Goal: Task Accomplishment & Management: Complete application form

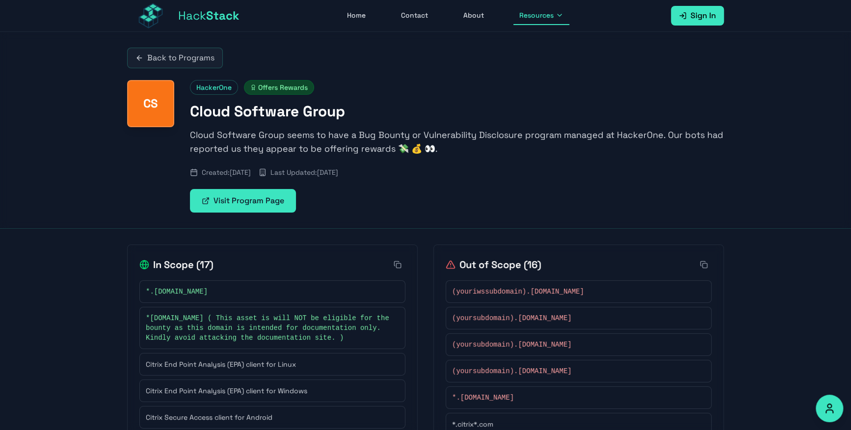
click at [704, 16] on span "Sign In" at bounding box center [703, 16] width 26 height 12
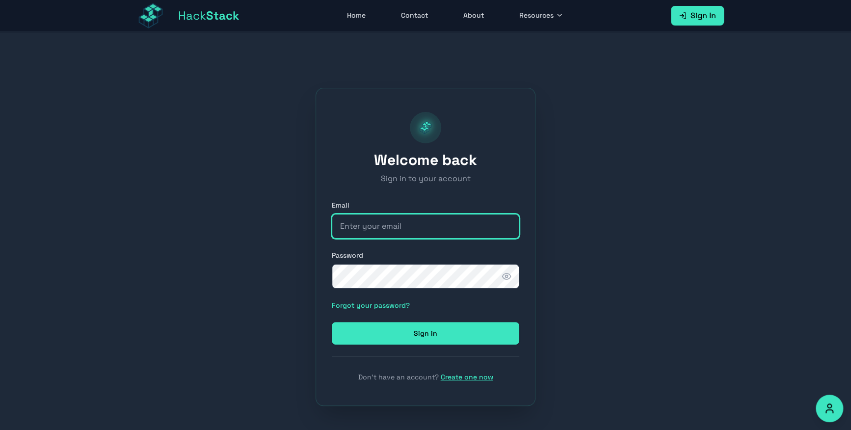
click at [439, 232] on input "email" at bounding box center [425, 226] width 187 height 25
click at [474, 379] on link "Create one now" at bounding box center [467, 376] width 52 height 9
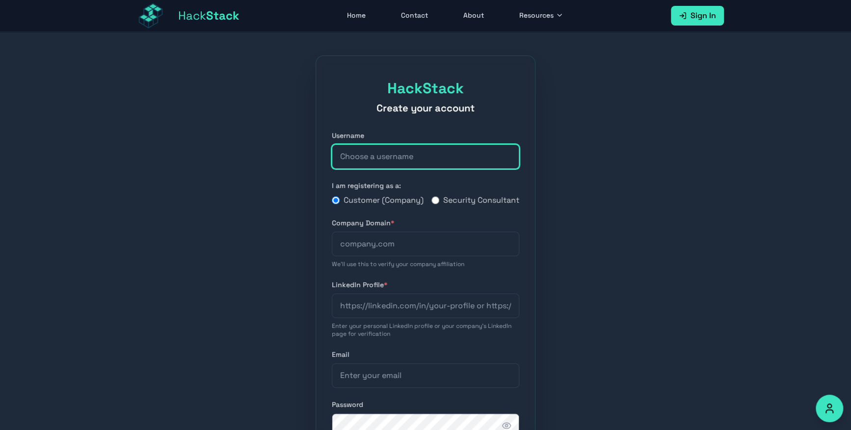
click at [430, 162] on input "text" at bounding box center [425, 156] width 187 height 25
type input "[EMAIL_ADDRESS][DOMAIN_NAME]"
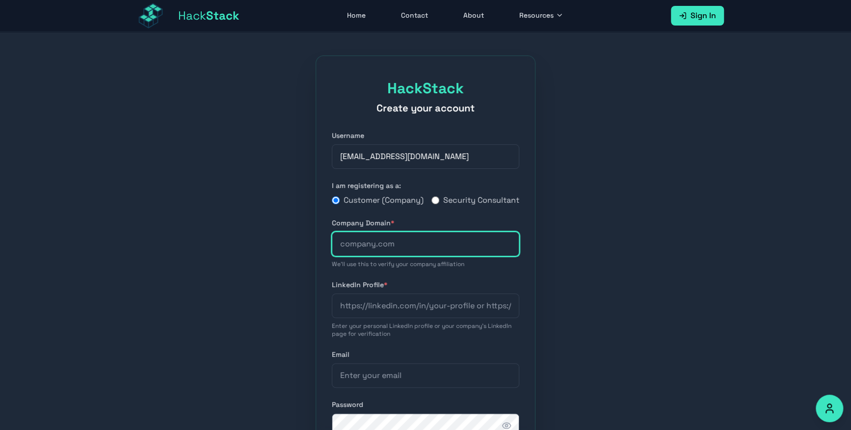
click at [392, 256] on input "text" at bounding box center [425, 244] width 187 height 25
type input "NA"
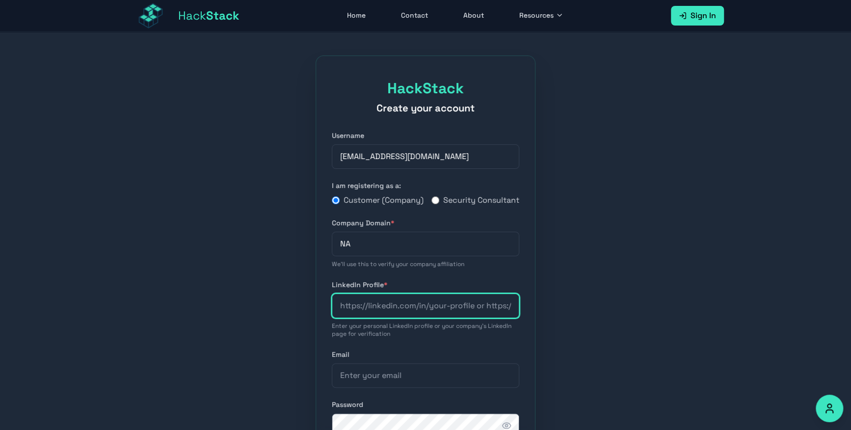
click at [383, 305] on input "url" at bounding box center [425, 305] width 187 height 25
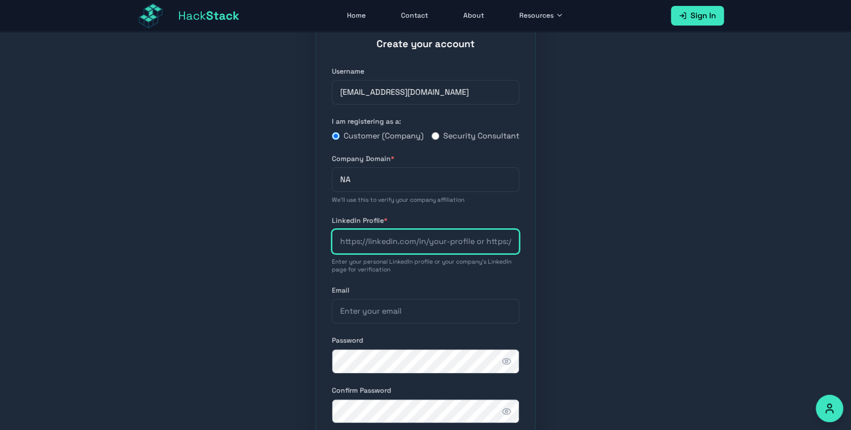
scroll to position [79, 0]
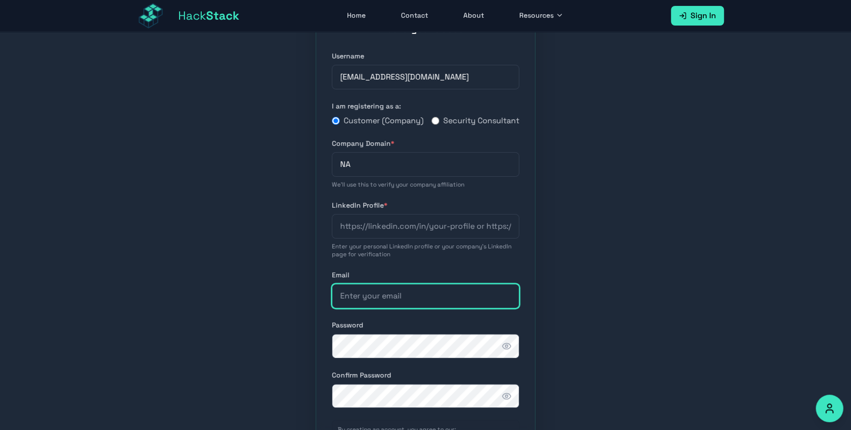
click at [444, 294] on input "email" at bounding box center [425, 296] width 187 height 25
type input "[EMAIL_ADDRESS][DOMAIN_NAME]"
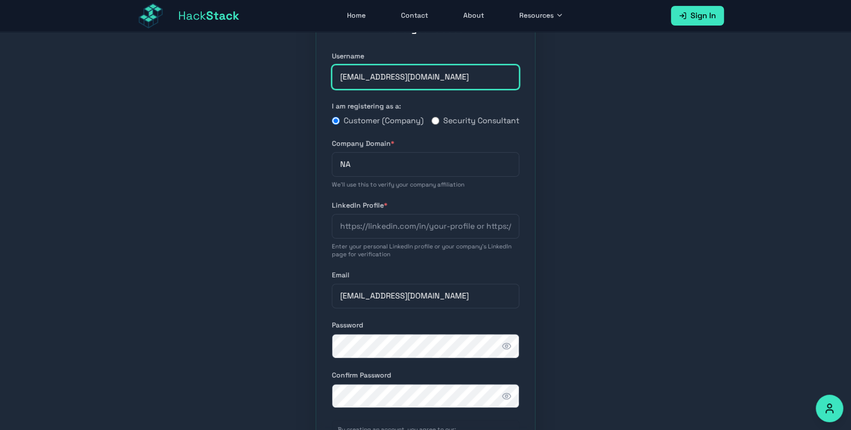
drag, startPoint x: 470, startPoint y: 78, endPoint x: 393, endPoint y: 78, distance: 76.5
click at [393, 78] on input "[EMAIL_ADDRESS][DOMAIN_NAME]" at bounding box center [425, 77] width 187 height 25
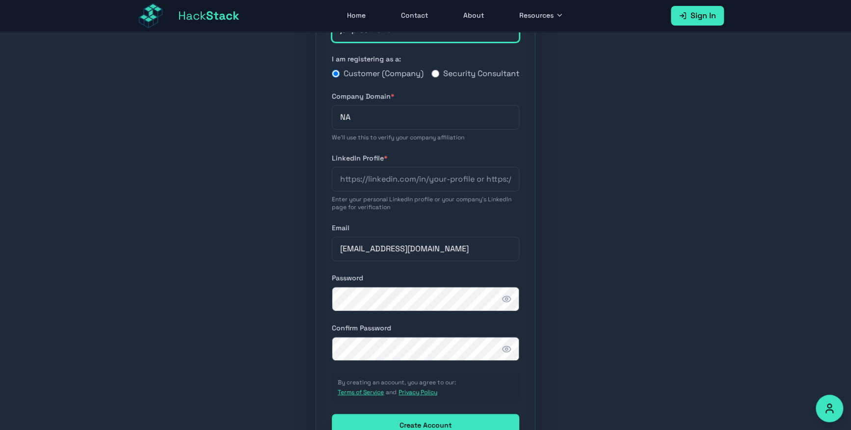
type input "janpreet4340"
click at [505, 304] on icon "button" at bounding box center [506, 299] width 10 height 10
click at [418, 377] on form "Username janpreet4340 I am registering as a: Customer (Company) Security Consul…" at bounding box center [425, 220] width 187 height 432
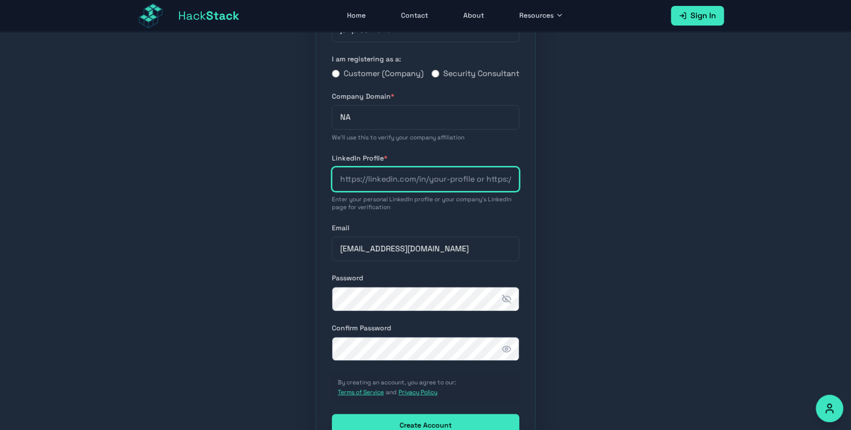
click at [488, 185] on input "url" at bounding box center [425, 179] width 187 height 25
paste input "[URL][DOMAIN_NAME][PERSON_NAME]"
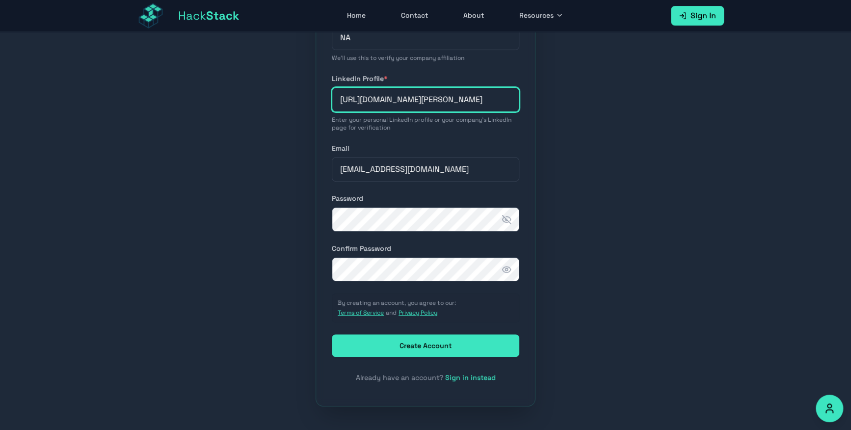
type input "[URL][DOMAIN_NAME][PERSON_NAME]"
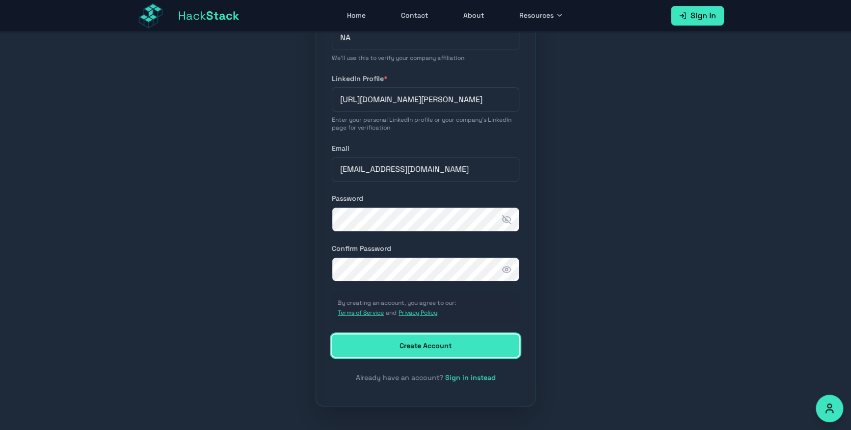
scroll to position [0, 0]
click at [446, 336] on button "Create Account" at bounding box center [425, 345] width 187 height 23
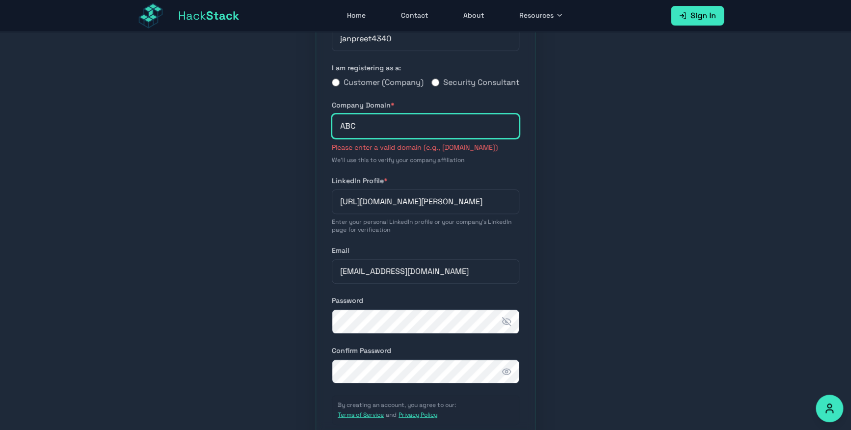
scroll to position [231, 0]
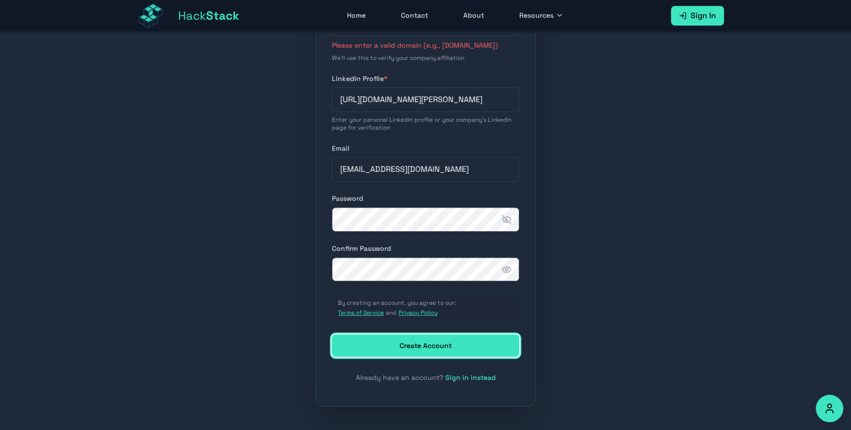
click at [461, 346] on button "Create Account" at bounding box center [425, 345] width 187 height 23
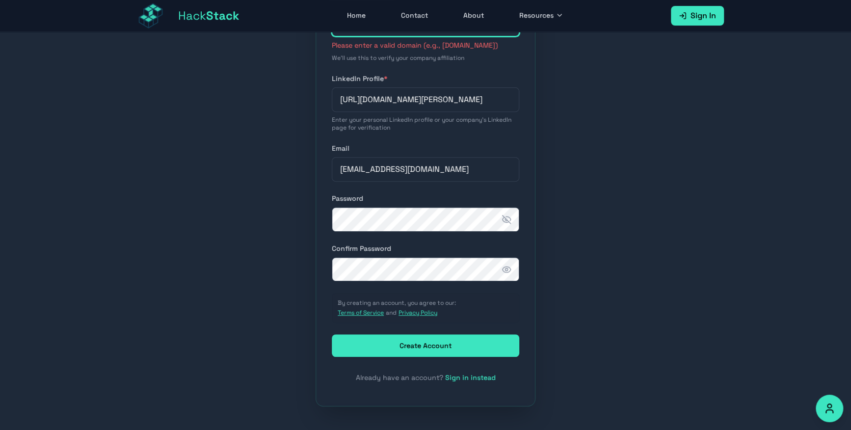
scroll to position [0, 0]
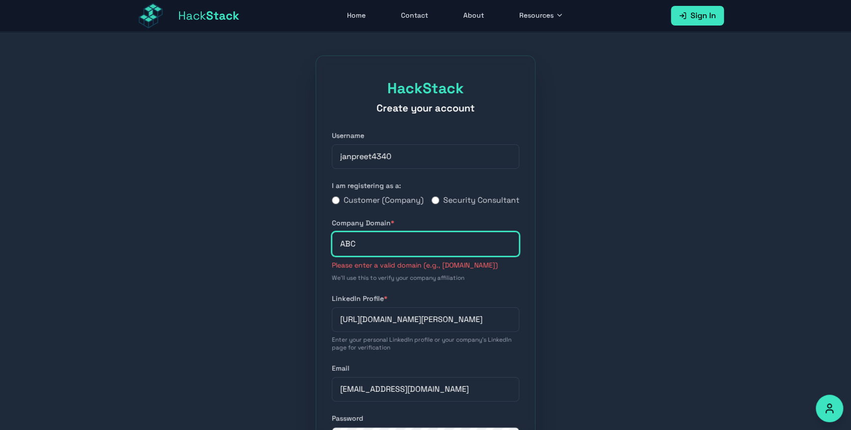
click at [424, 256] on input "ABC" at bounding box center [425, 244] width 187 height 25
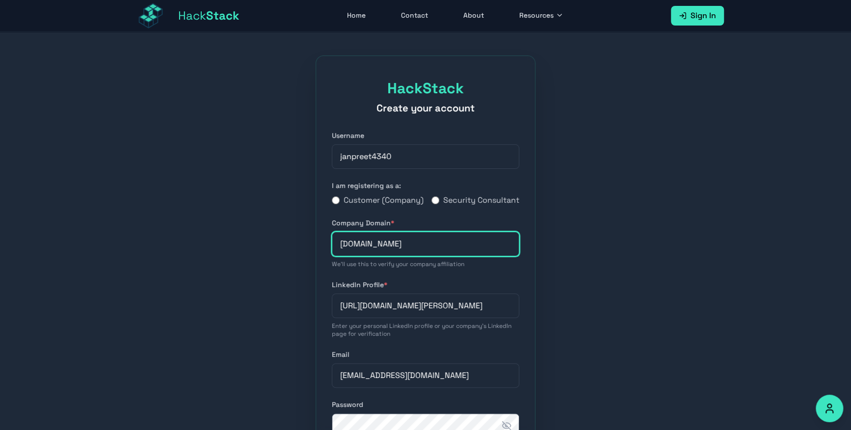
scroll to position [2, 0]
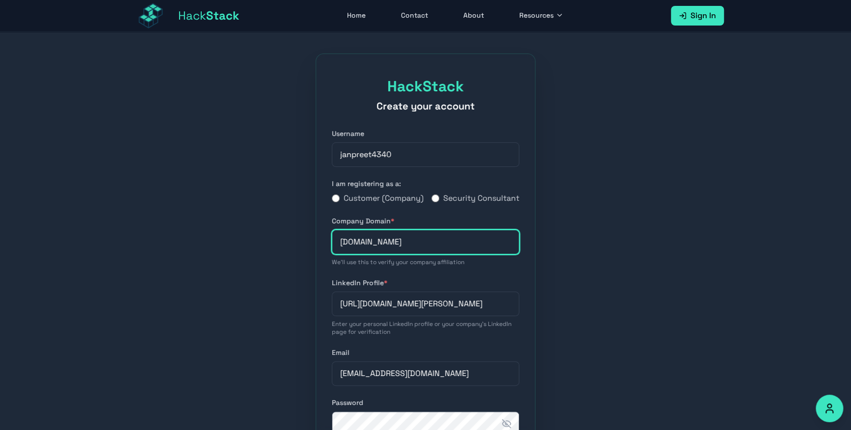
type input "ABC.com"
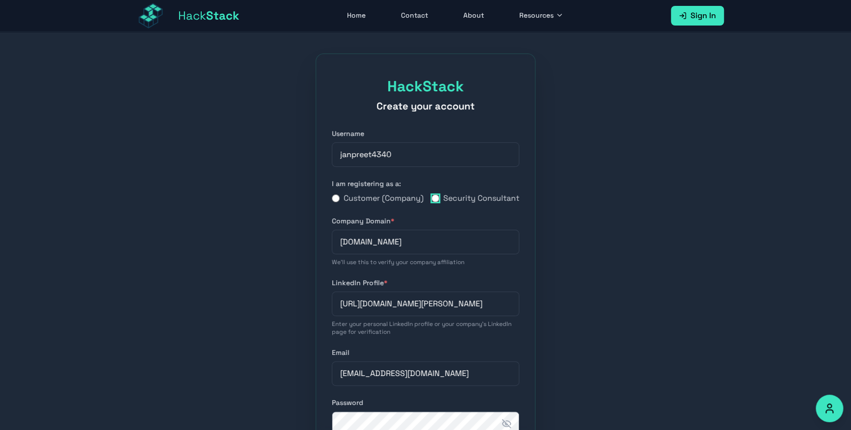
click at [434, 201] on input "Security Consultant" at bounding box center [435, 198] width 8 height 8
radio input "true"
radio input "false"
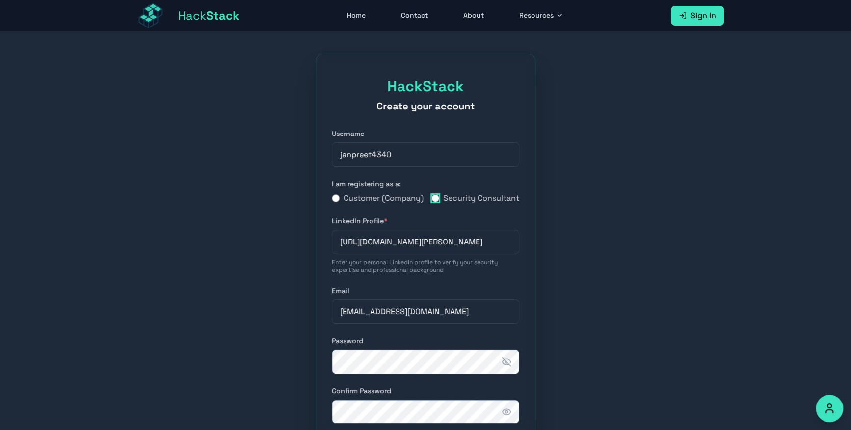
scroll to position [156, 0]
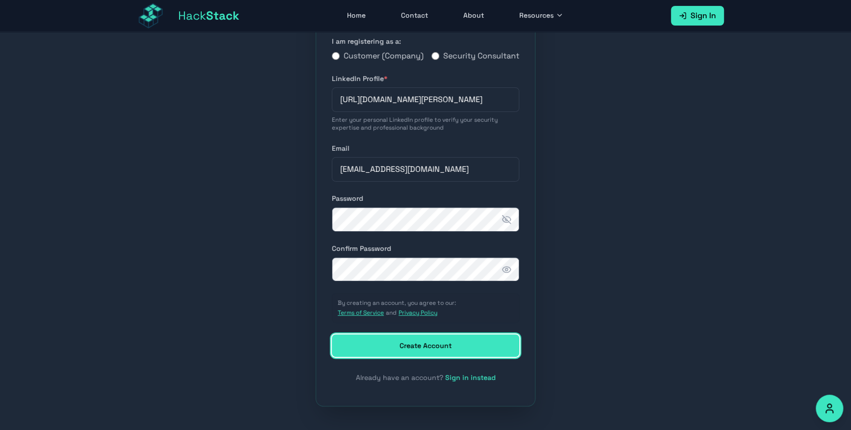
click at [445, 350] on button "Create Account" at bounding box center [425, 345] width 187 height 23
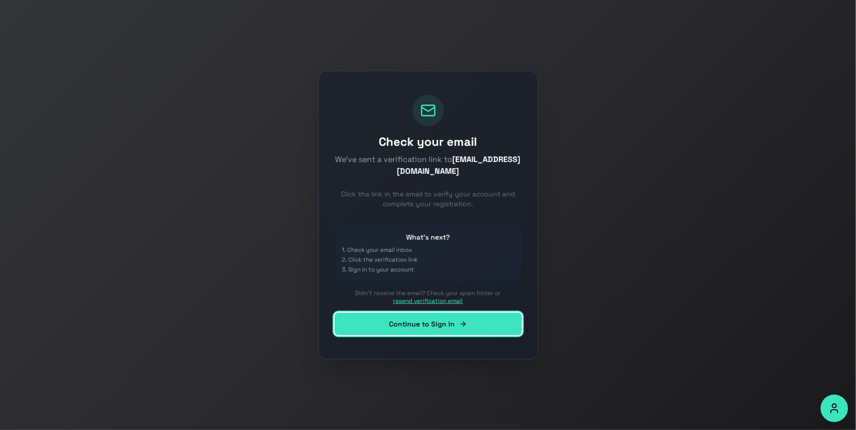
click at [452, 323] on link "Continue to Sign In" at bounding box center [428, 324] width 187 height 23
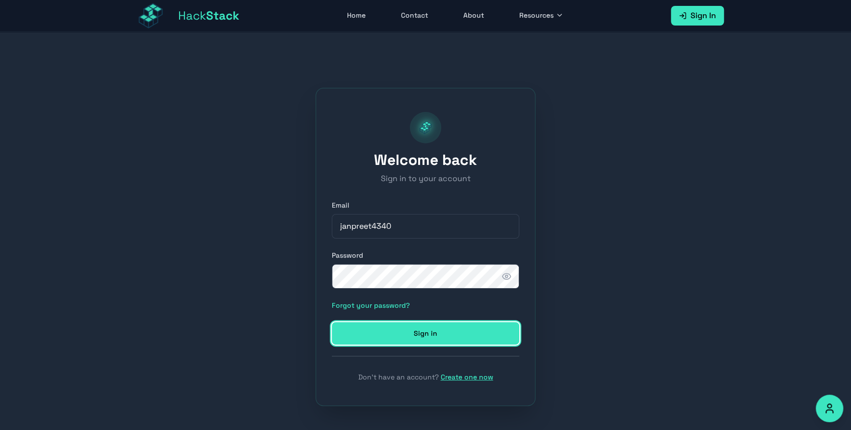
click at [450, 329] on button "Sign in" at bounding box center [425, 333] width 187 height 23
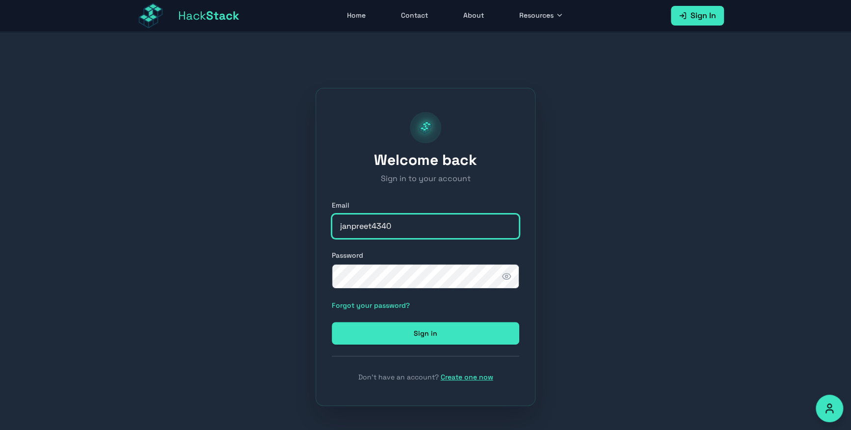
click at [434, 222] on input "janpreet4340" at bounding box center [425, 226] width 187 height 25
drag, startPoint x: 417, startPoint y: 352, endPoint x: 430, endPoint y: 338, distance: 19.1
click at [430, 338] on div "Welcome back Sign in to your account Email janpreet4340 Password Forgot your pa…" at bounding box center [425, 247] width 220 height 318
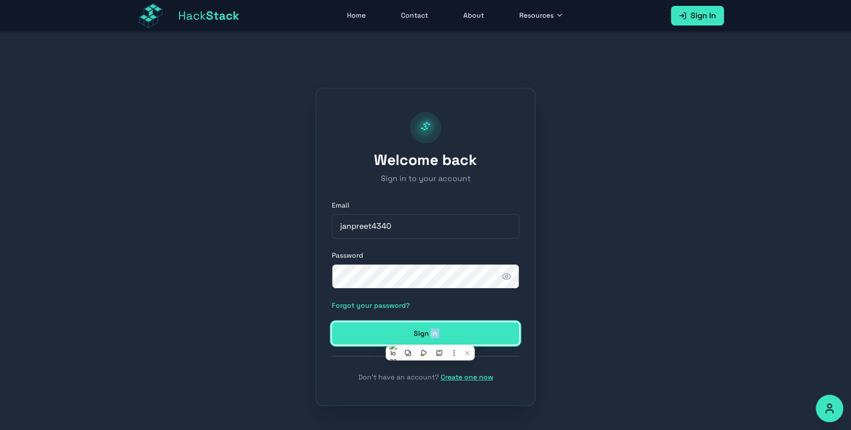
click at [430, 338] on button "Sign in" at bounding box center [425, 333] width 187 height 23
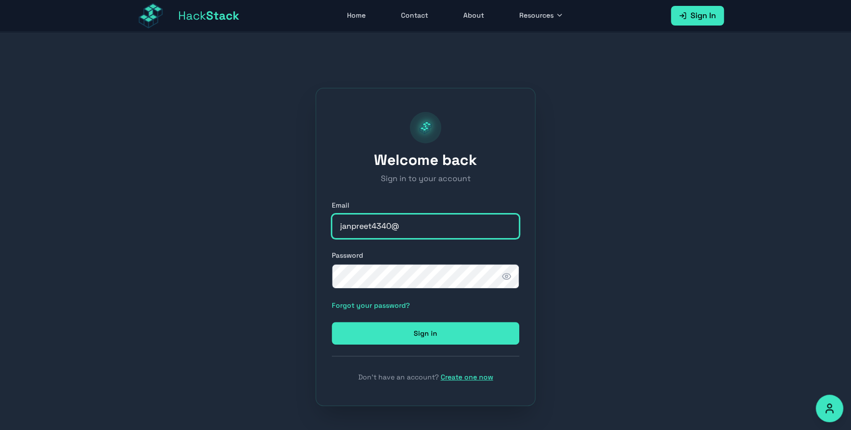
type input "[EMAIL_ADDRESS][DOMAIN_NAME]"
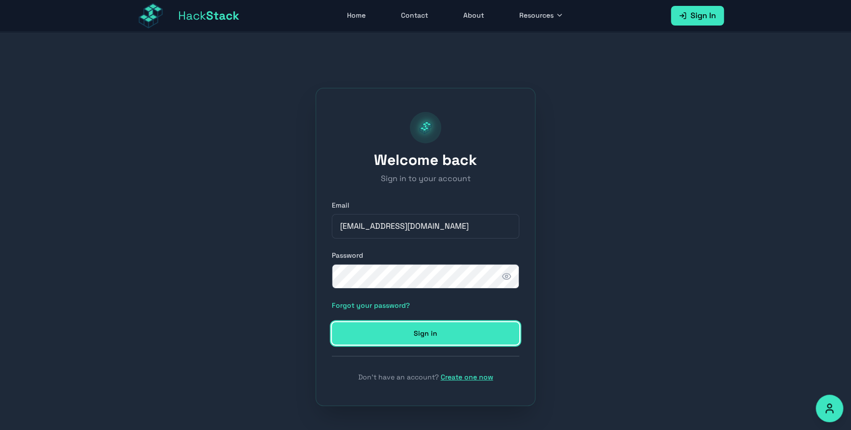
click at [446, 331] on button "Sign in" at bounding box center [425, 333] width 187 height 23
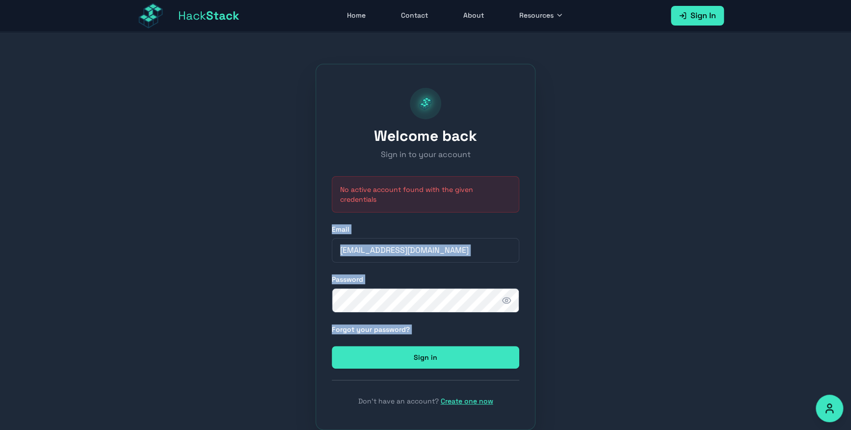
scroll to position [26, 0]
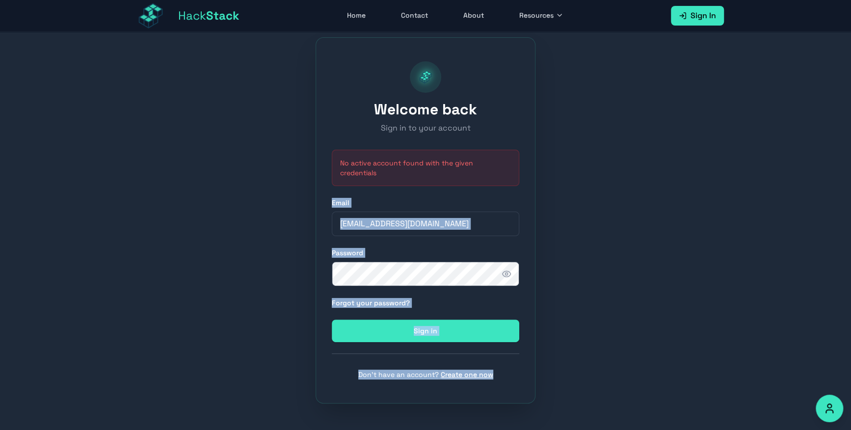
drag, startPoint x: 353, startPoint y: 232, endPoint x: 425, endPoint y: 429, distance: 210.3
click at [425, 429] on div "Welcome back Sign in to your account No active account found with the given cre…" at bounding box center [425, 220] width 851 height 430
click at [560, 366] on div "Welcome back Sign in to your account No active account found with the given cre…" at bounding box center [425, 220] width 851 height 430
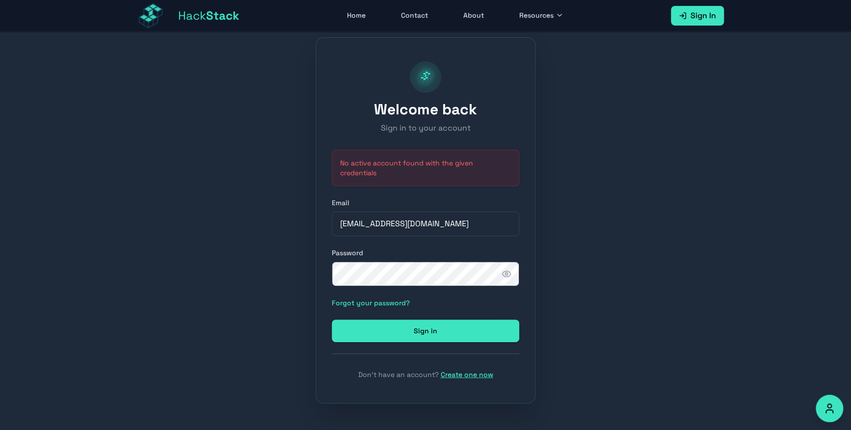
click at [836, 408] on button "Accessibility Options" at bounding box center [828, 407] width 27 height 27
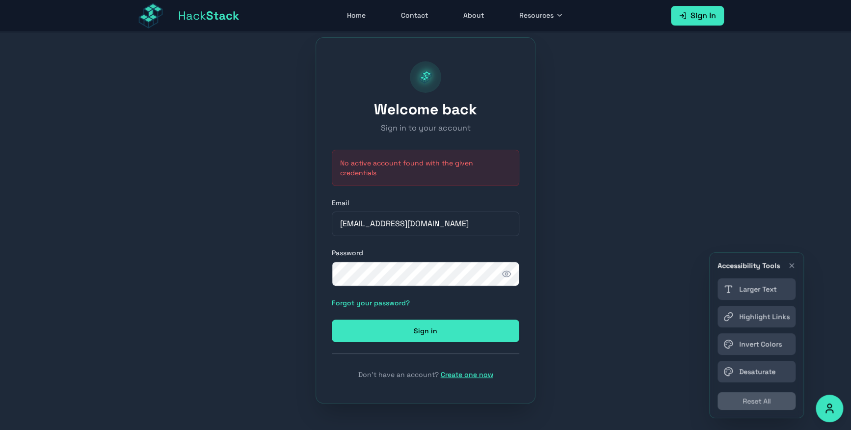
click at [618, 351] on div "Welcome back Sign in to your account No active account found with the given cre…" at bounding box center [425, 220] width 851 height 430
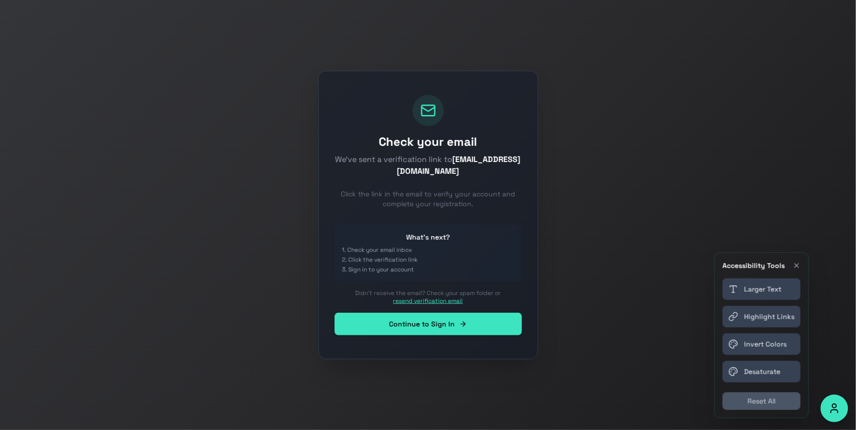
click at [418, 299] on button "resend verification email" at bounding box center [428, 301] width 70 height 8
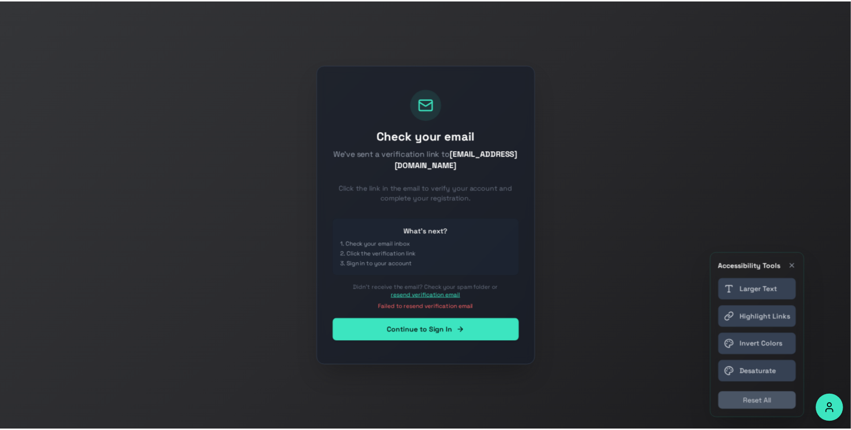
scroll to position [156, 0]
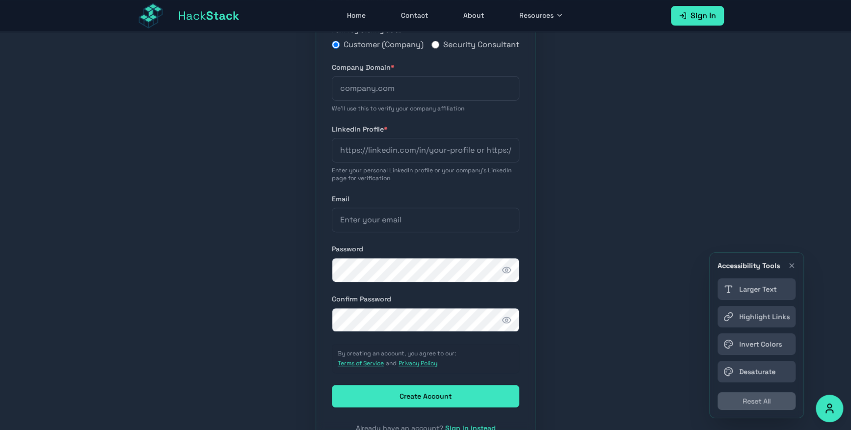
type input "janpreet4340"
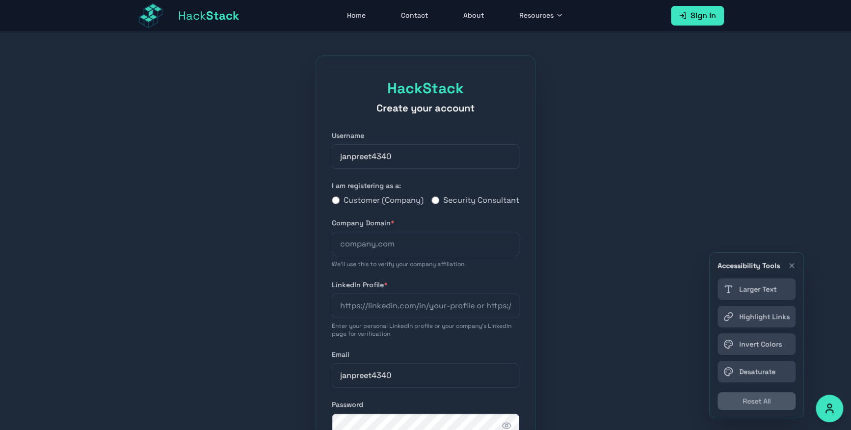
click at [429, 206] on div "Customer (Company) Security Consultant" at bounding box center [425, 200] width 187 height 12
click at [437, 204] on input "Security Consultant" at bounding box center [435, 200] width 8 height 8
radio input "true"
radio input "false"
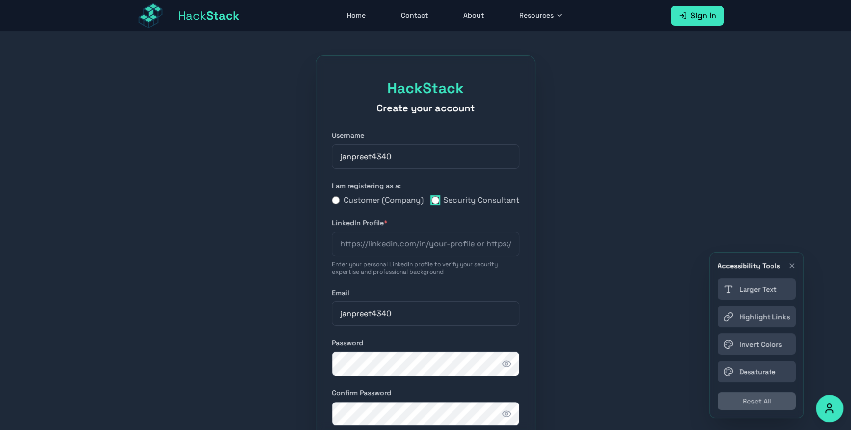
scroll to position [156, 0]
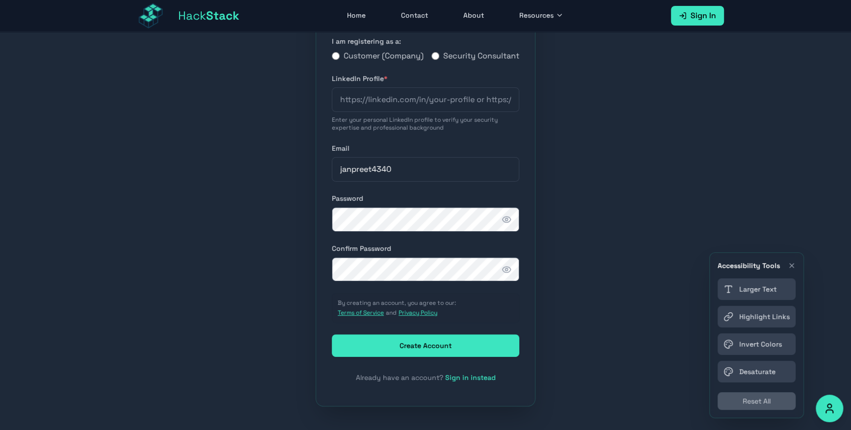
click at [796, 263] on div "Accessibility Tools Larger Text Highlight Links Invert Colors Desaturate Reset …" at bounding box center [756, 335] width 95 height 166
click at [791, 265] on icon "Close accessibility toolbar" at bounding box center [791, 265] width 4 height 4
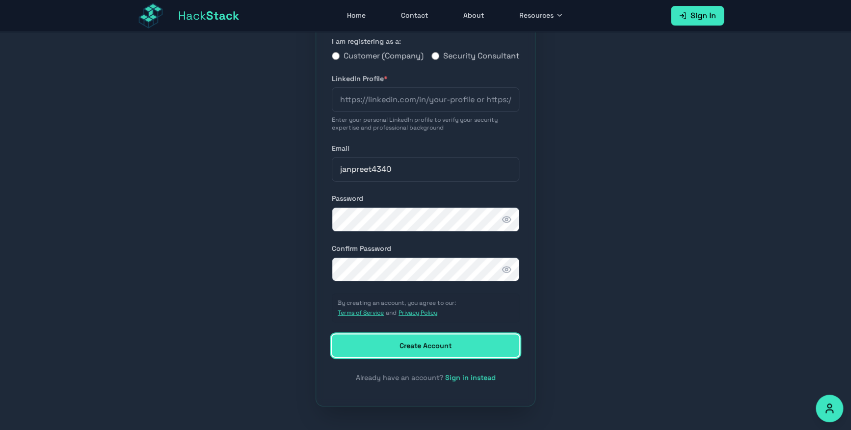
click at [466, 337] on button "Create Account" at bounding box center [425, 345] width 187 height 23
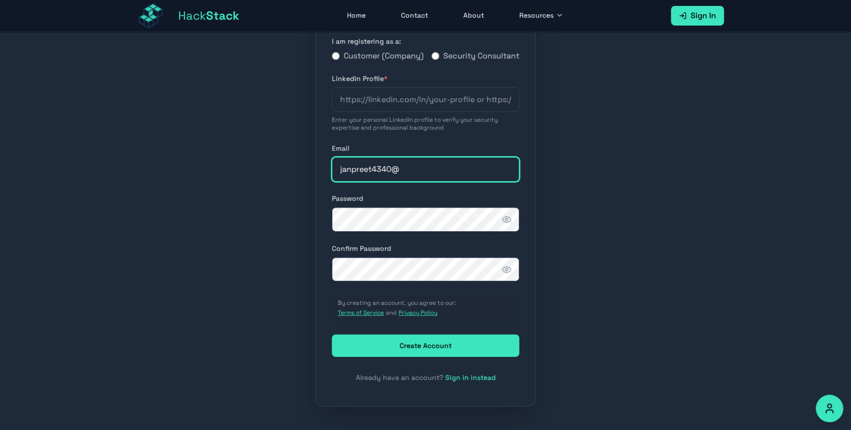
type input "[EMAIL_ADDRESS][DOMAIN_NAME]"
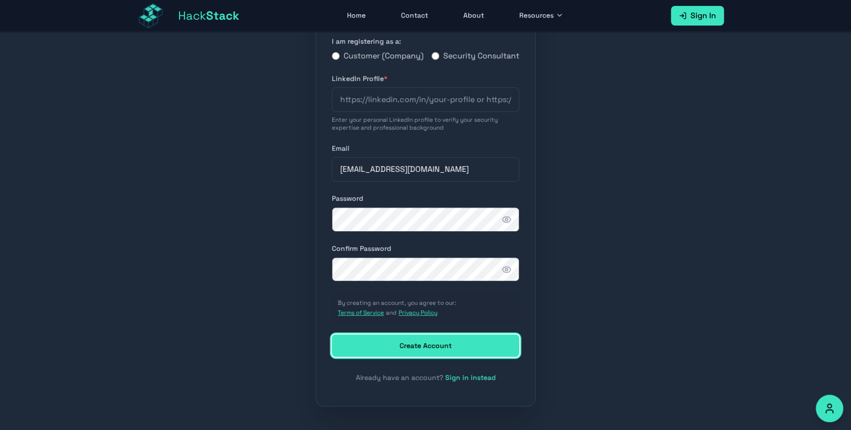
click at [419, 347] on button "Create Account" at bounding box center [425, 345] width 187 height 23
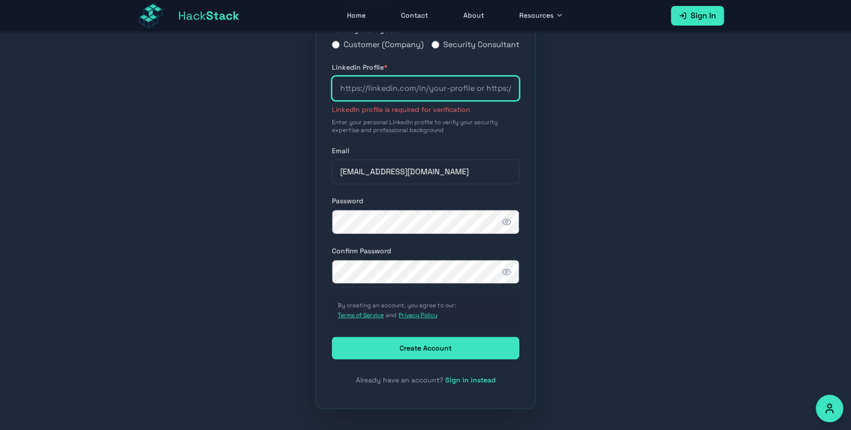
scroll to position [52, 0]
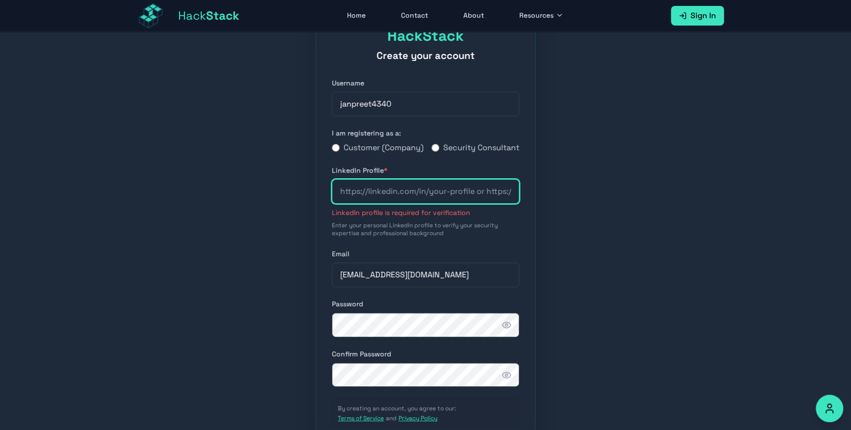
paste input "[URL][DOMAIN_NAME][PERSON_NAME]"
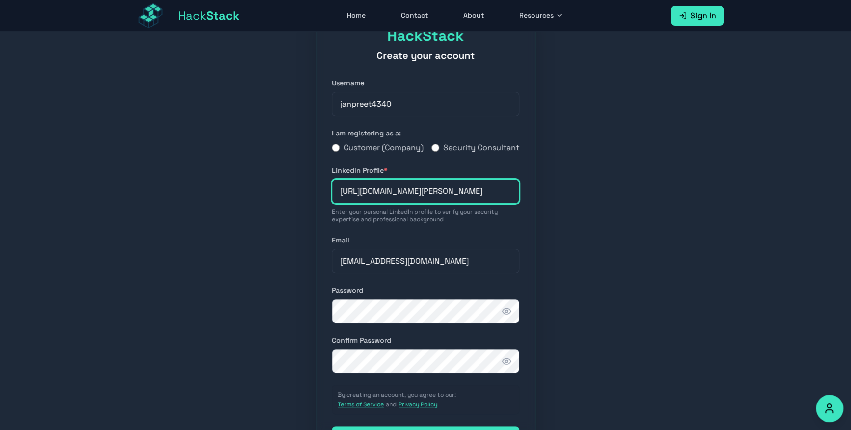
scroll to position [93, 0]
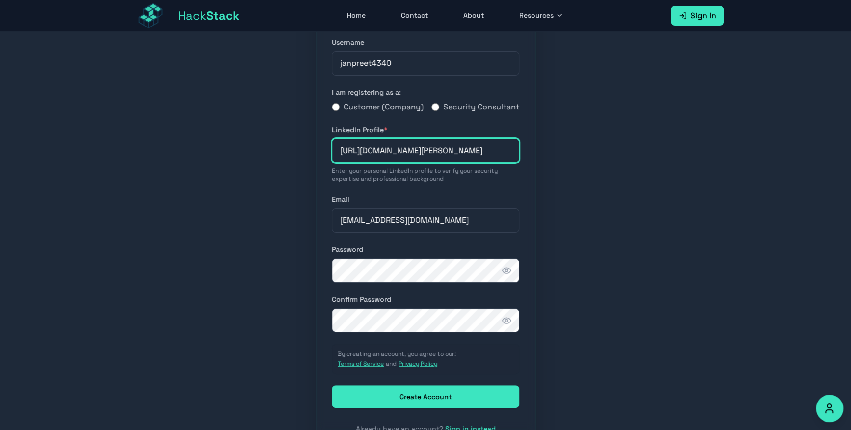
type input "[URL][DOMAIN_NAME][PERSON_NAME]"
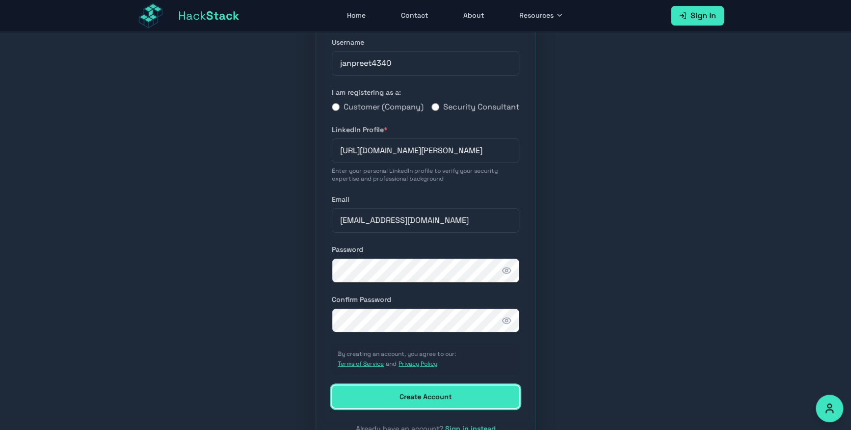
scroll to position [0, 0]
click at [401, 403] on button "Create Account" at bounding box center [425, 396] width 187 height 23
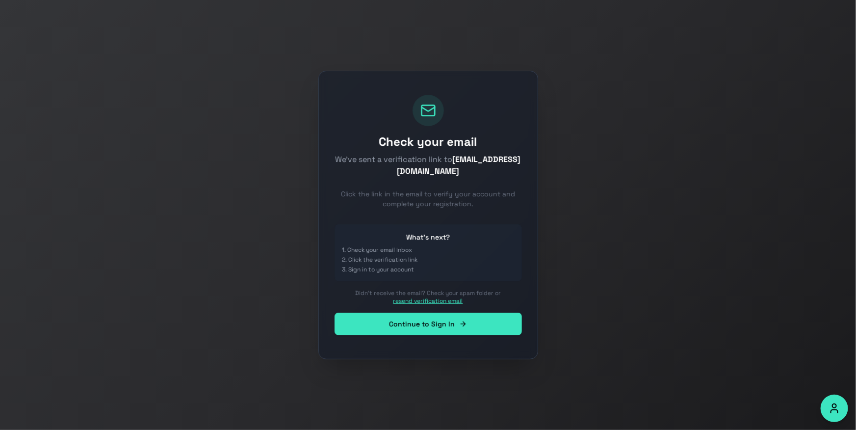
click at [429, 305] on div "What's next? 1. Check your email inbox 2. Click the verification link 3. Sign i…" at bounding box center [428, 279] width 187 height 111
click at [438, 302] on button "resend verification email" at bounding box center [428, 301] width 70 height 8
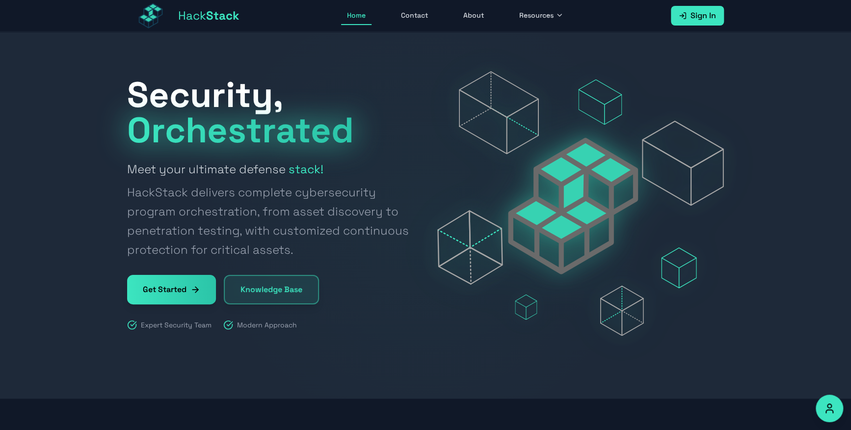
click at [183, 290] on link "Get Started" at bounding box center [171, 289] width 89 height 29
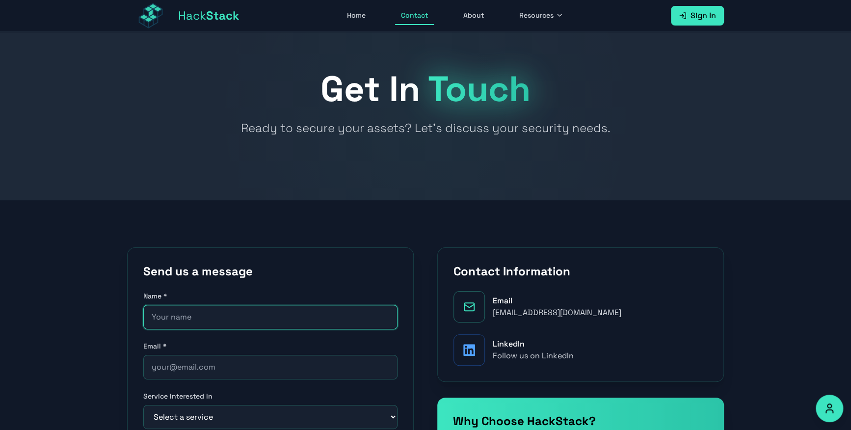
click at [335, 326] on input "text" at bounding box center [270, 317] width 254 height 25
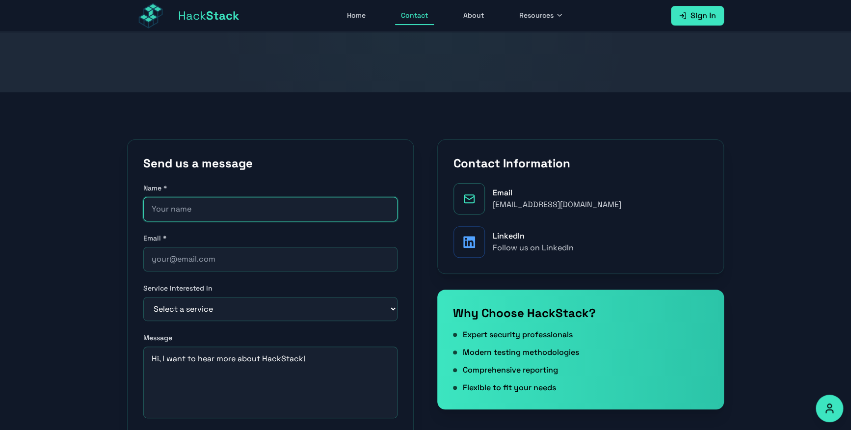
scroll to position [103, 0]
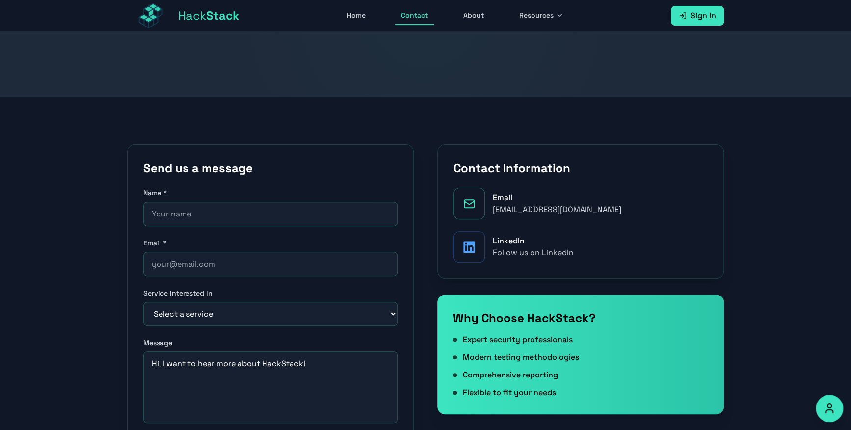
click at [700, 15] on span "Sign In" at bounding box center [703, 16] width 26 height 12
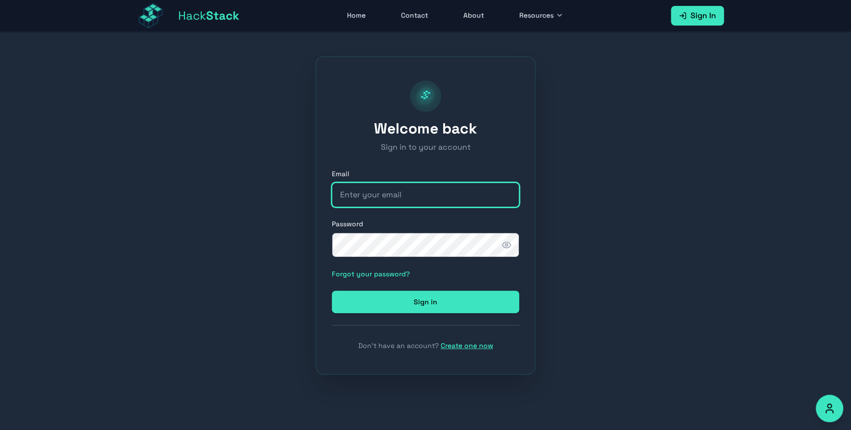
type input "janpreet4340"
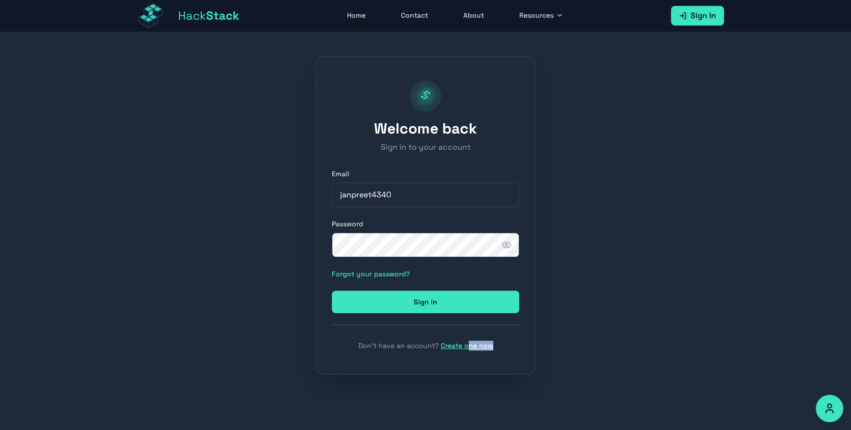
drag, startPoint x: 466, startPoint y: 350, endPoint x: 472, endPoint y: 345, distance: 8.2
click at [472, 345] on div "Welcome back Sign in to your account Email janpreet4340 Password Forgot your pa…" at bounding box center [425, 215] width 220 height 318
click at [472, 345] on link "Create one now" at bounding box center [467, 345] width 52 height 9
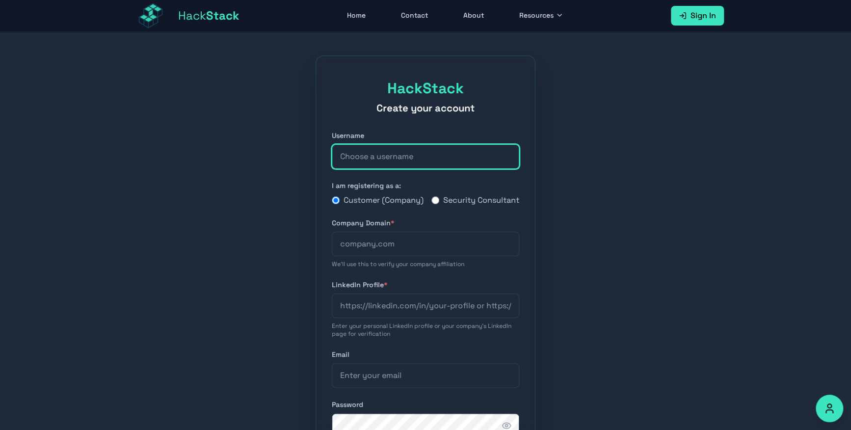
type input "janpreet4340"
click at [441, 198] on label "Security Consultant" at bounding box center [475, 200] width 88 height 12
click at [439, 198] on input "Security Consultant" at bounding box center [435, 200] width 8 height 8
radio input "true"
radio input "false"
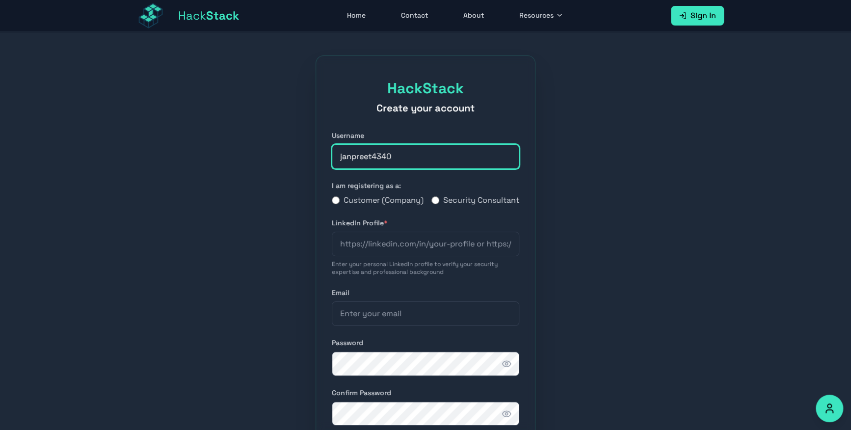
click at [440, 145] on input "janpreet4340" at bounding box center [425, 156] width 187 height 25
click at [426, 153] on input "janpreet4340" at bounding box center [425, 156] width 187 height 25
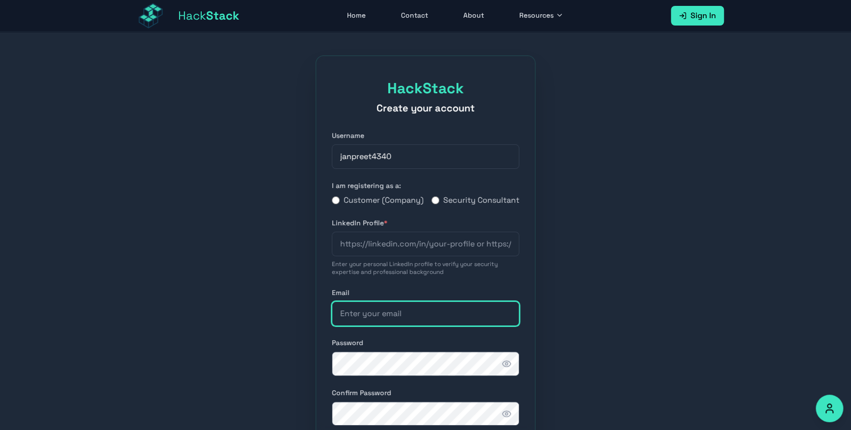
click at [398, 326] on input "email" at bounding box center [425, 313] width 187 height 25
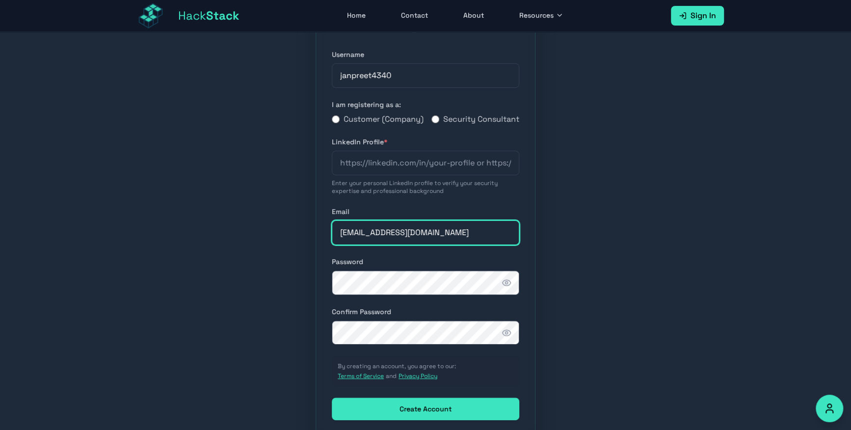
type input "janpreet4340"
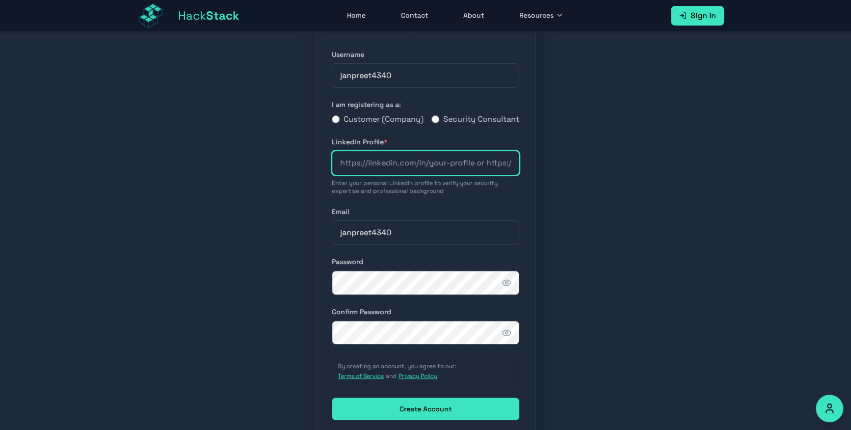
click at [456, 168] on input "url" at bounding box center [425, 163] width 187 height 25
paste input "[URL][DOMAIN_NAME][PERSON_NAME]"
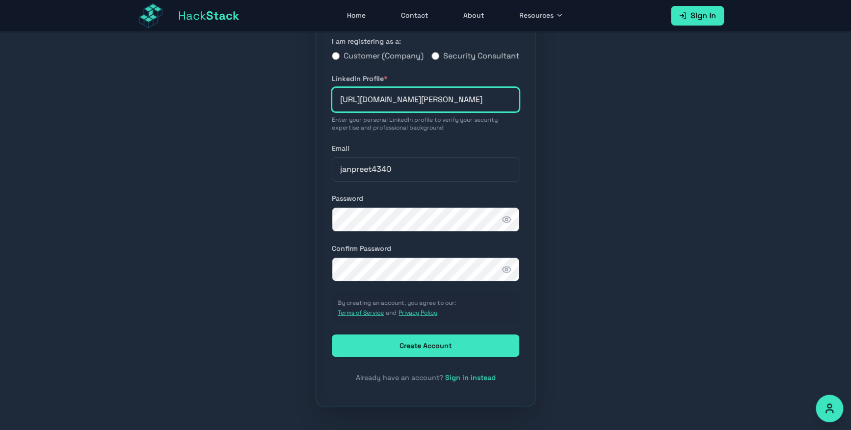
type input "[URL][DOMAIN_NAME][PERSON_NAME]"
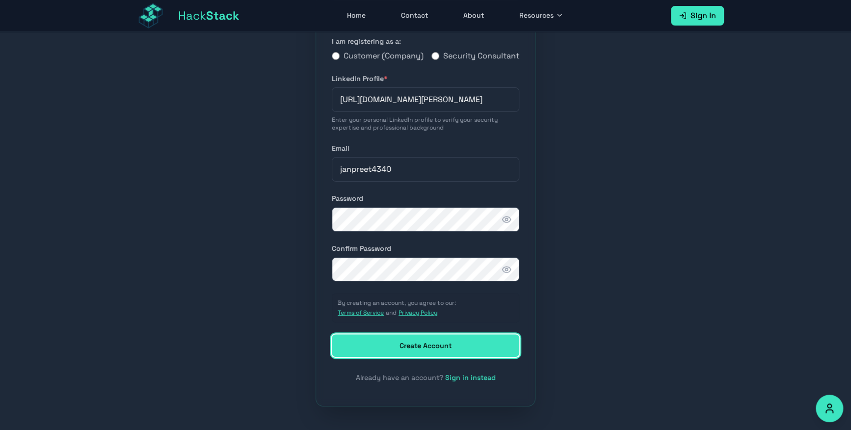
scroll to position [0, 0]
click at [418, 343] on button "Create Account" at bounding box center [425, 345] width 187 height 23
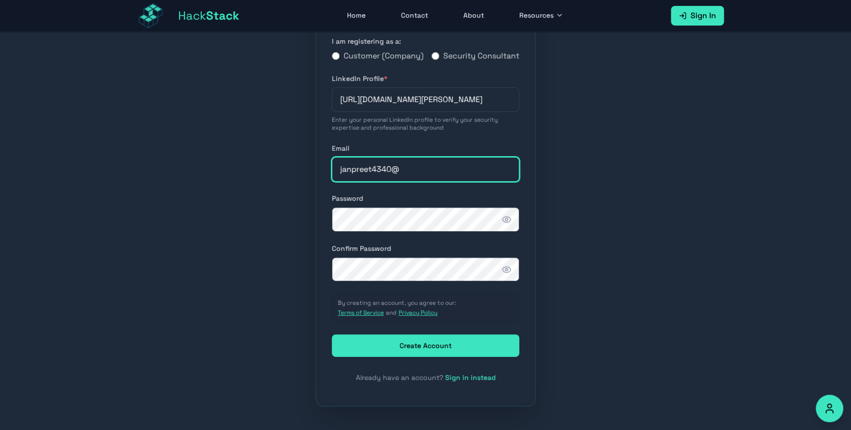
type input "[EMAIL_ADDRESS][DOMAIN_NAME]"
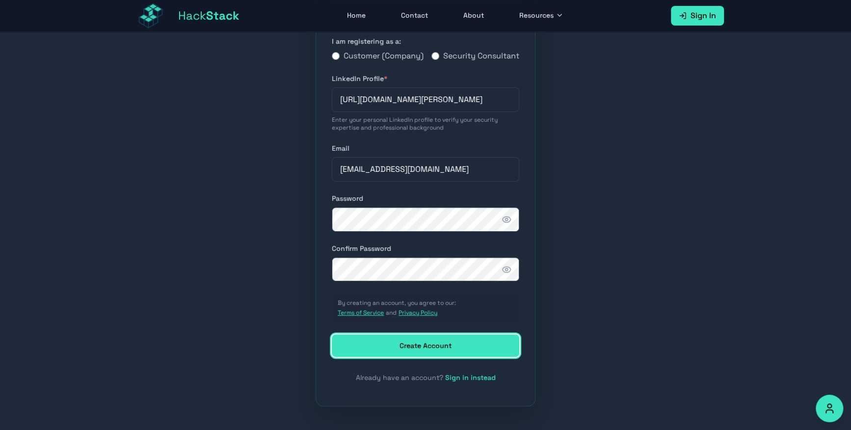
click at [424, 340] on button "Create Account" at bounding box center [425, 345] width 187 height 23
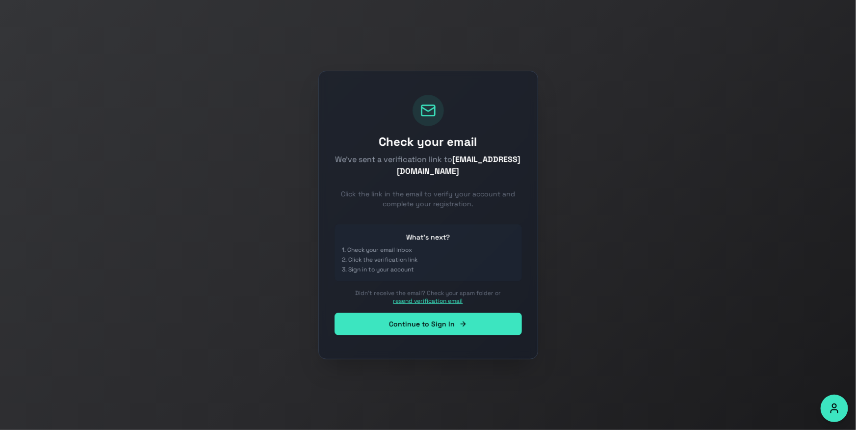
click at [450, 299] on button "resend verification email" at bounding box center [428, 301] width 70 height 8
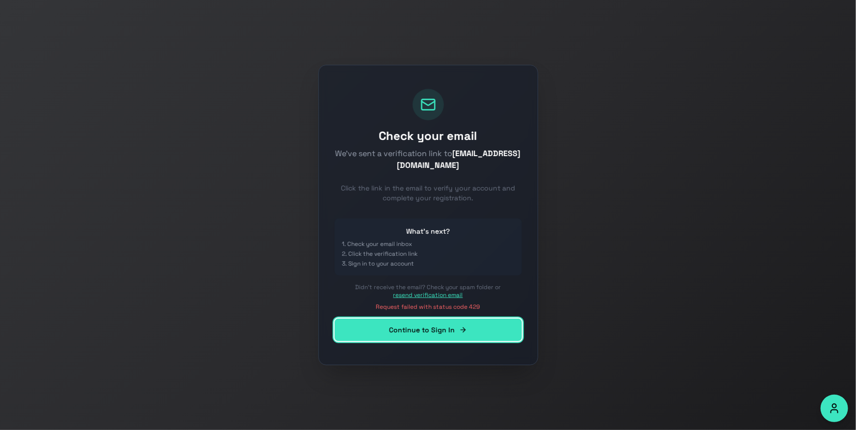
click at [434, 320] on link "Continue to Sign In" at bounding box center [428, 329] width 187 height 23
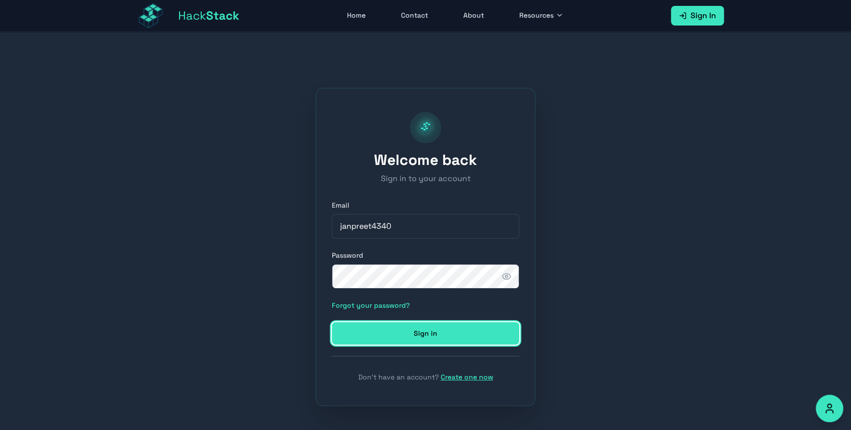
click at [484, 334] on button "Sign in" at bounding box center [425, 333] width 187 height 23
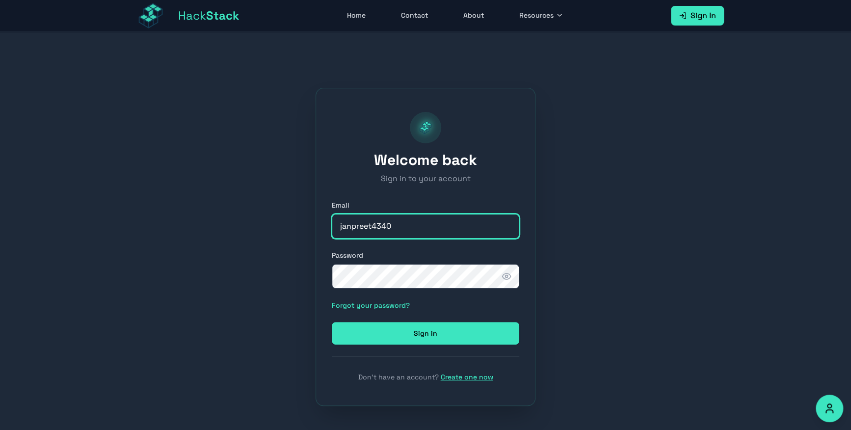
click at [434, 217] on input "janpreet4340" at bounding box center [425, 226] width 187 height 25
type input "[EMAIL_ADDRESS][DOMAIN_NAME]"
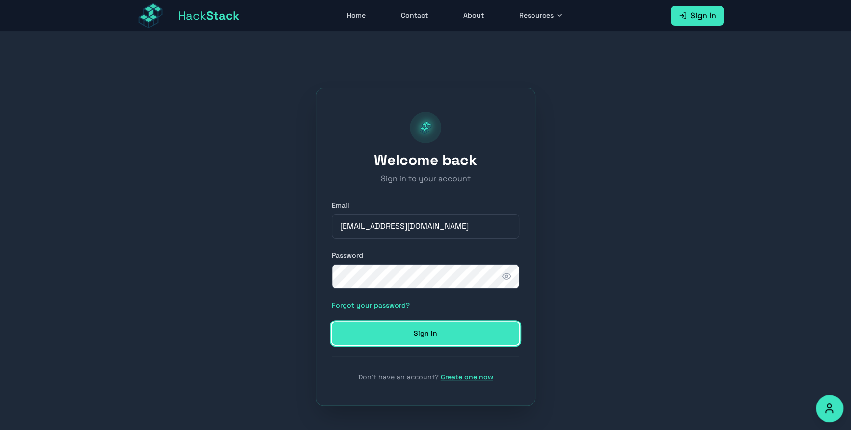
click at [421, 337] on button "Sign in" at bounding box center [425, 333] width 187 height 23
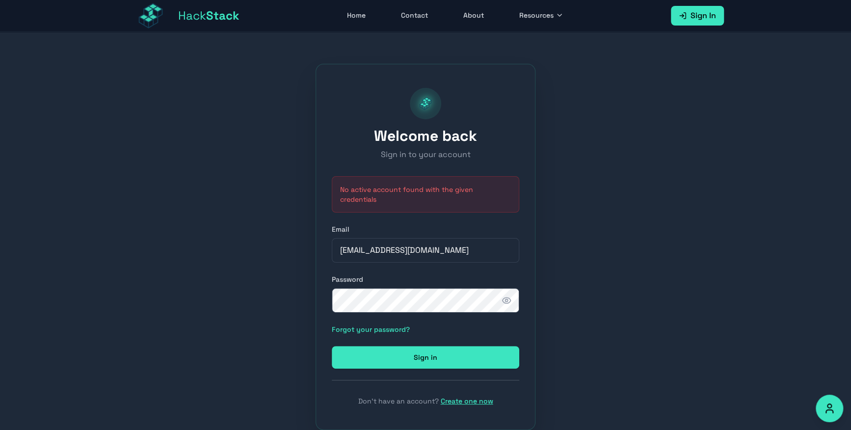
click at [360, 17] on link "Home" at bounding box center [356, 15] width 30 height 19
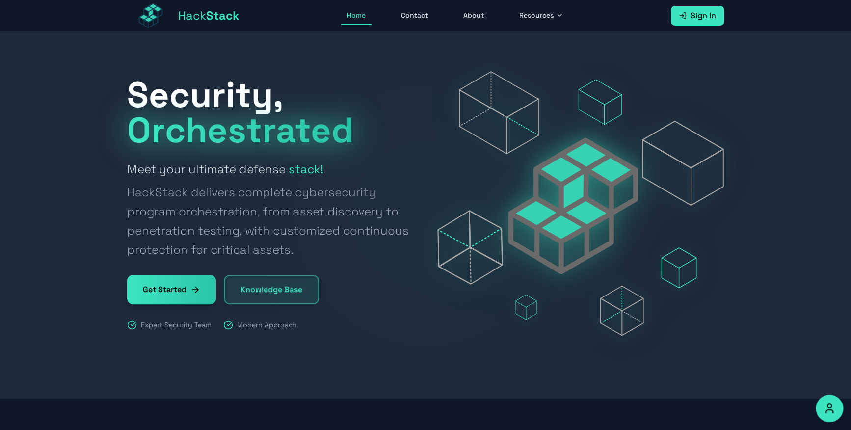
scroll to position [96, 0]
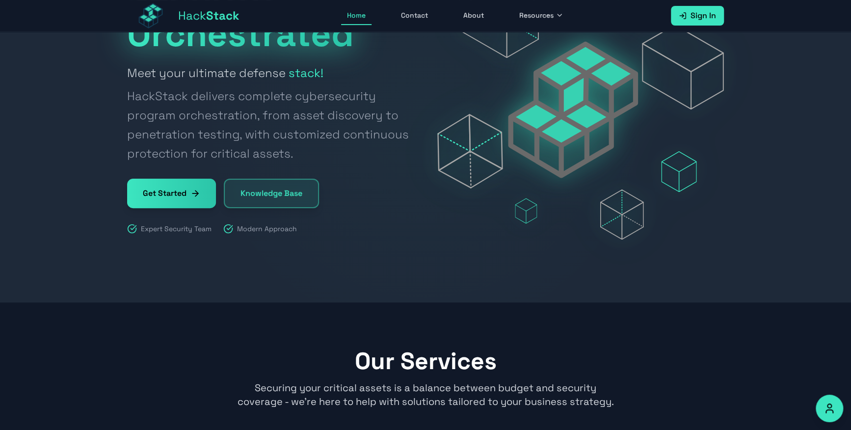
click at [279, 190] on link "Knowledge Base" at bounding box center [271, 193] width 95 height 29
